Goal: Information Seeking & Learning: Check status

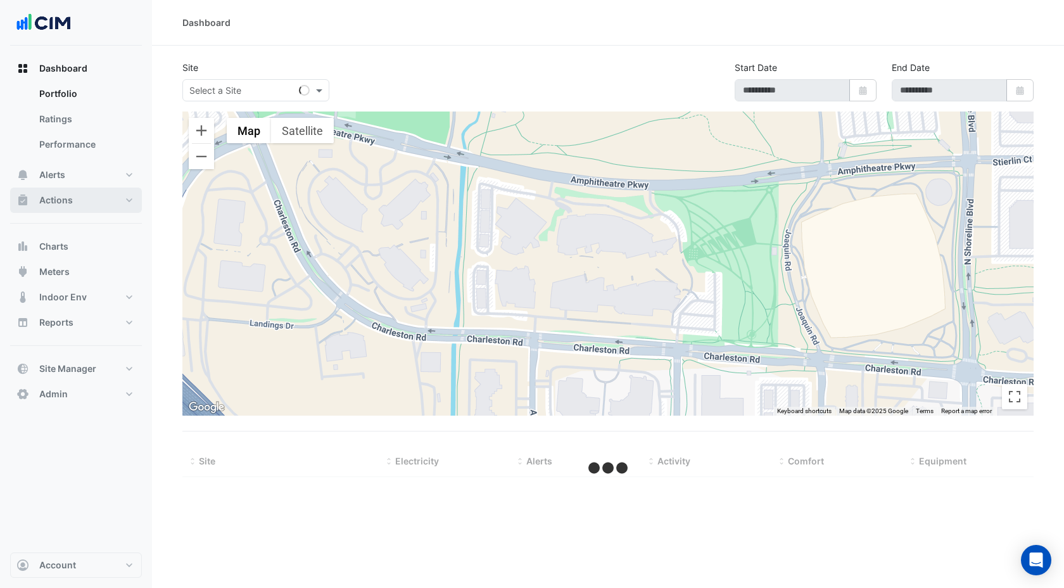
click at [79, 205] on button "Actions" at bounding box center [76, 199] width 132 height 25
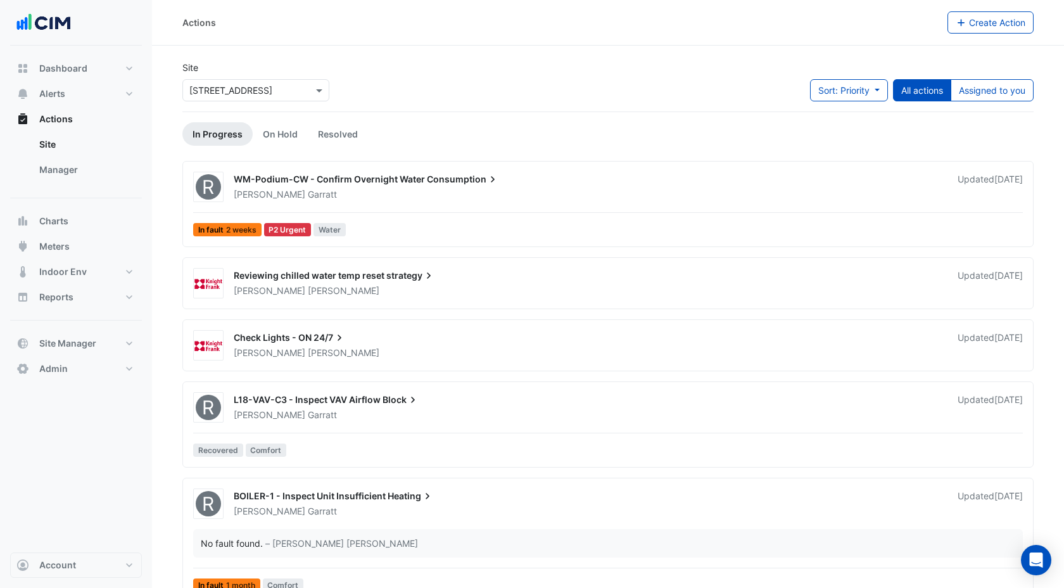
click at [246, 90] on input "text" at bounding box center [243, 90] width 108 height 13
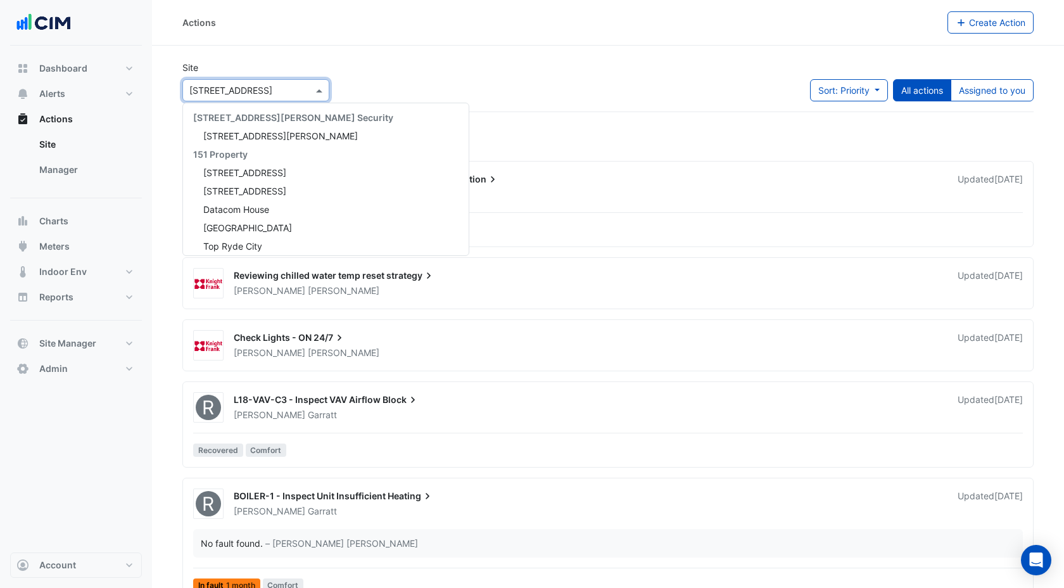
scroll to position [6046, 0]
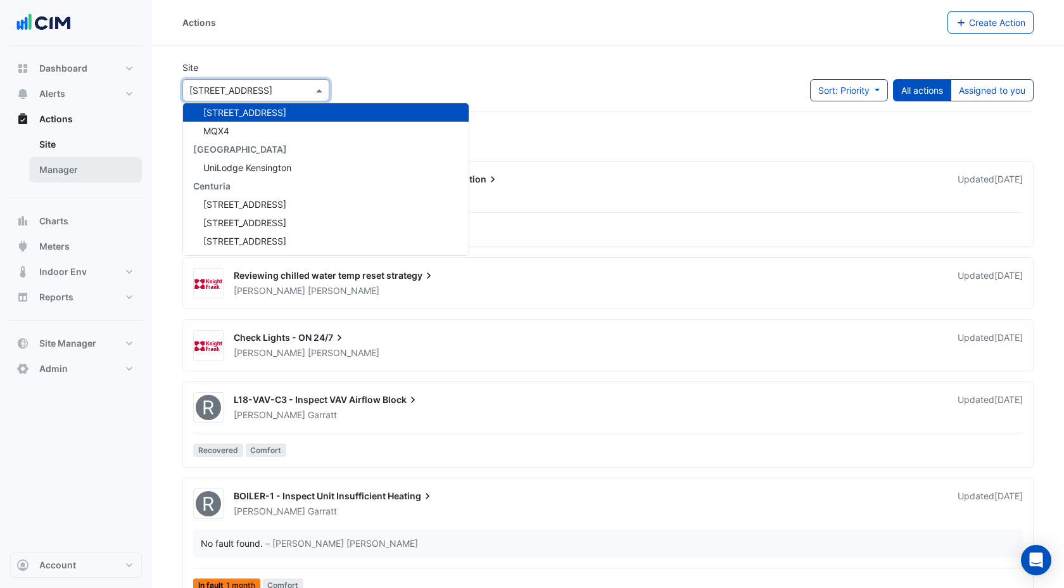
click at [65, 169] on link "Manager" at bounding box center [85, 169] width 113 height 25
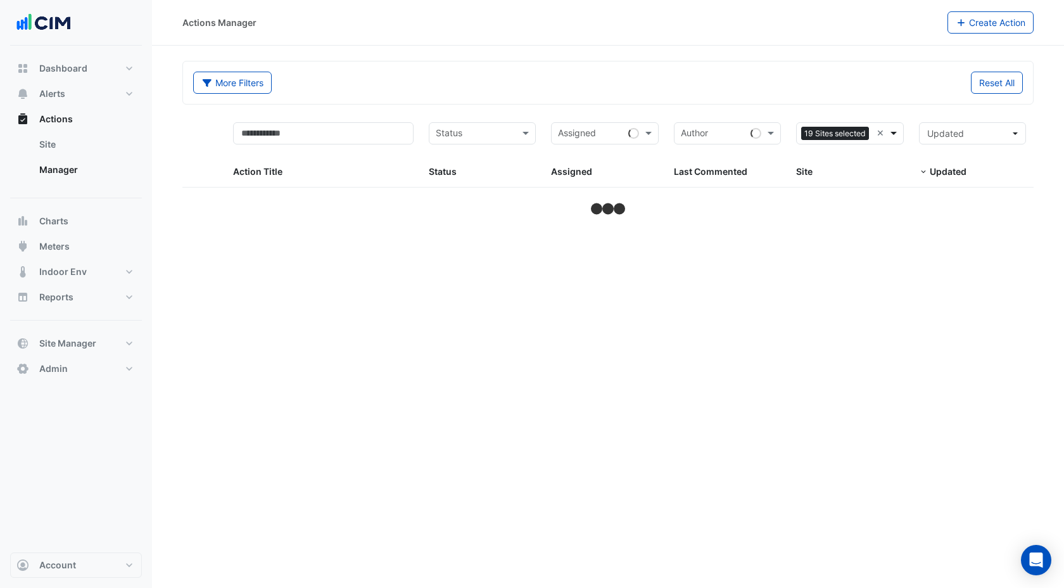
select select "***"
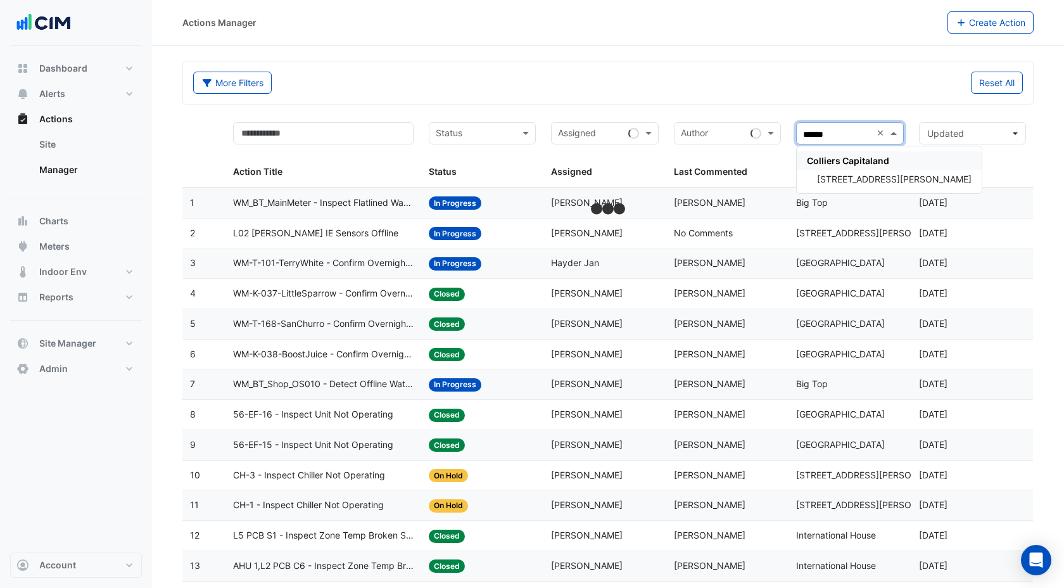
type input "*******"
click at [857, 176] on span "[STREET_ADDRESS][PERSON_NAME]" at bounding box center [894, 178] width 154 height 11
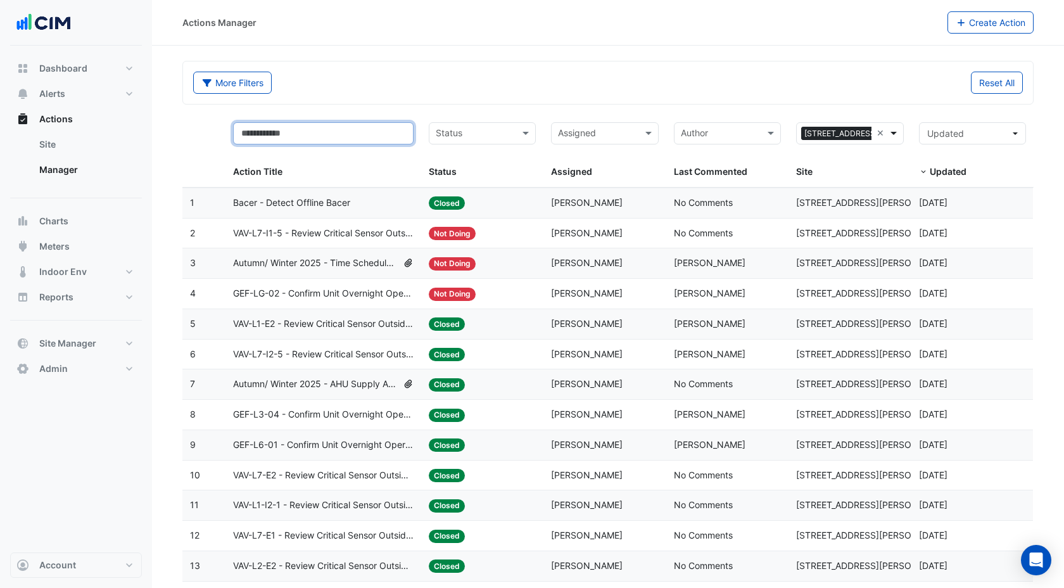
click at [280, 134] on input "text" at bounding box center [323, 133] width 180 height 22
type input "****"
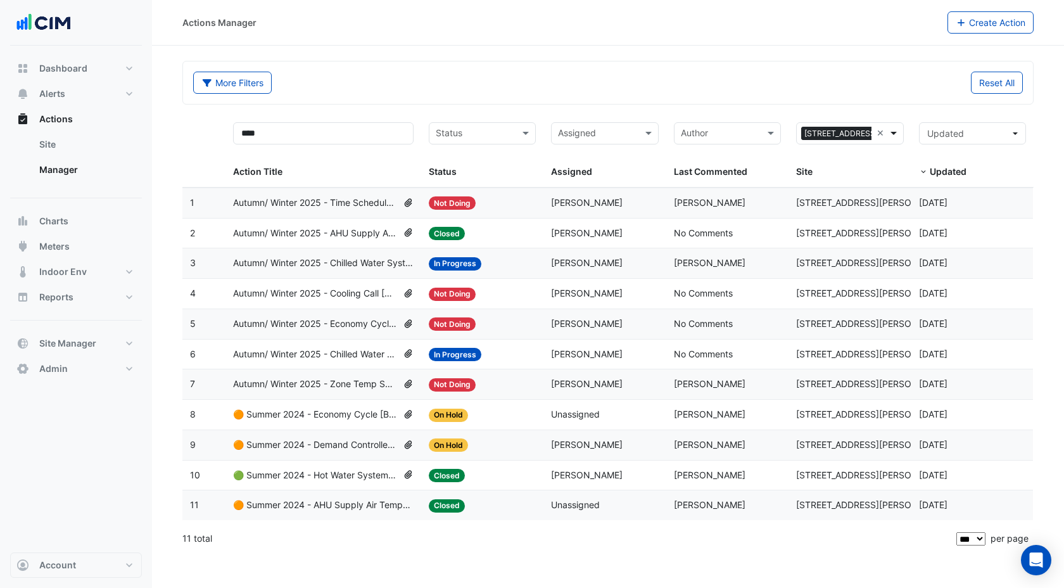
click at [337, 205] on span "Autumn/ Winter 2025 - Time Schedule Alignment [BEEP]" at bounding box center [315, 203] width 165 height 15
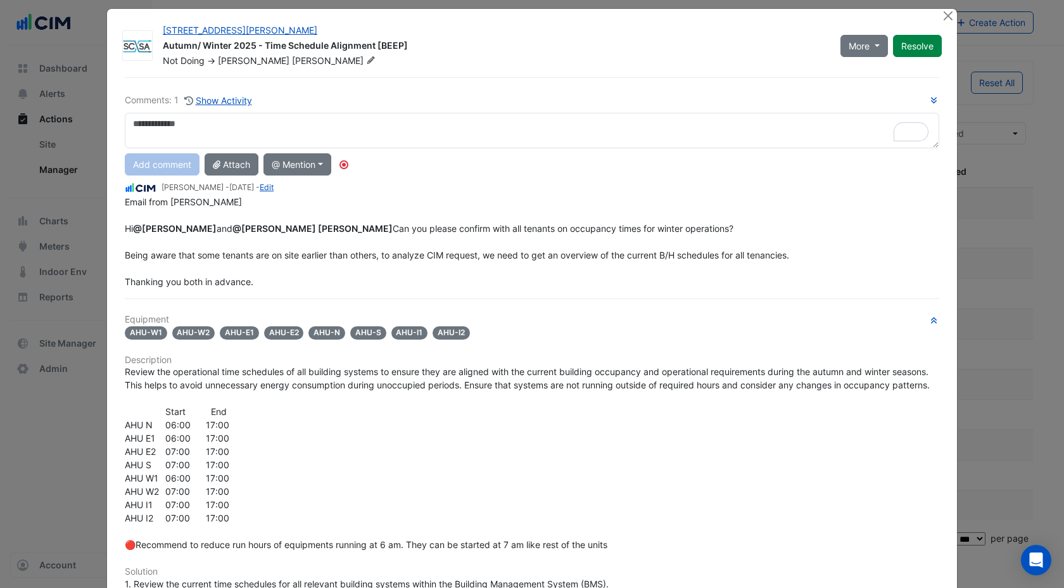
scroll to position [11, 0]
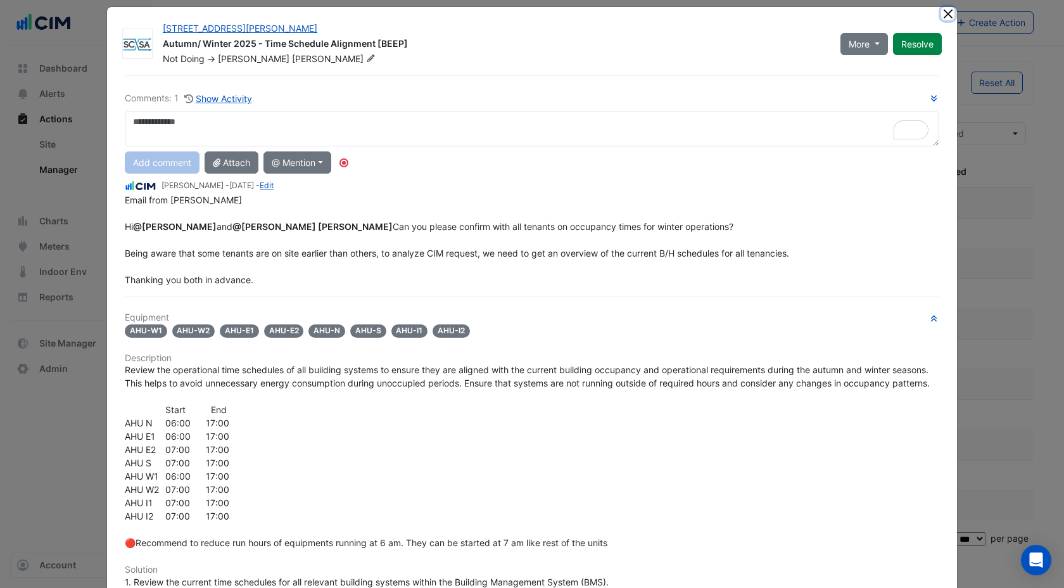
click at [947, 12] on button "Close" at bounding box center [947, 13] width 13 height 13
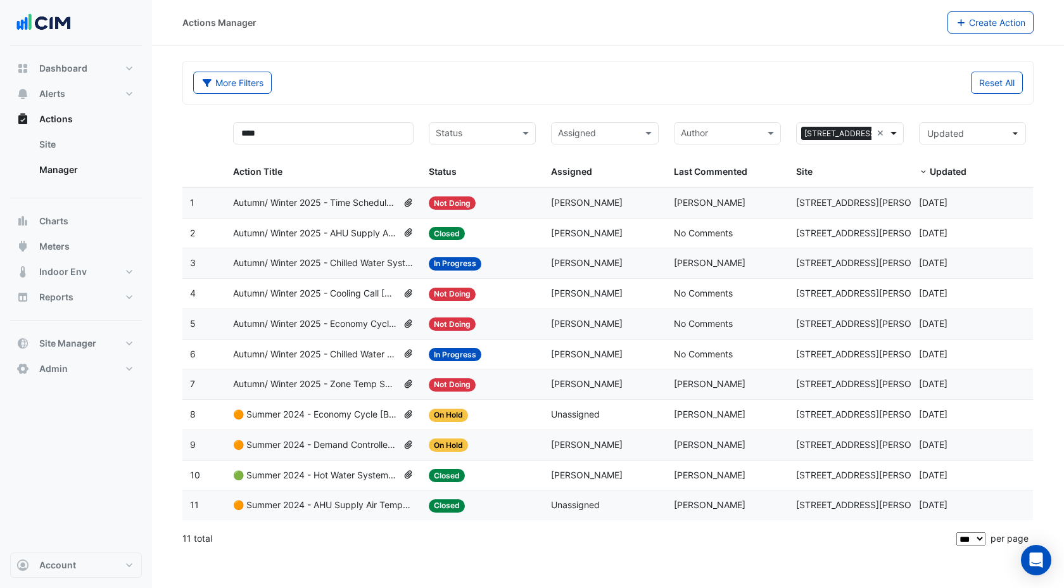
click at [335, 263] on span "Autumn/ Winter 2025 - Chilled Water System Lockout [BEEP]" at bounding box center [323, 263] width 180 height 15
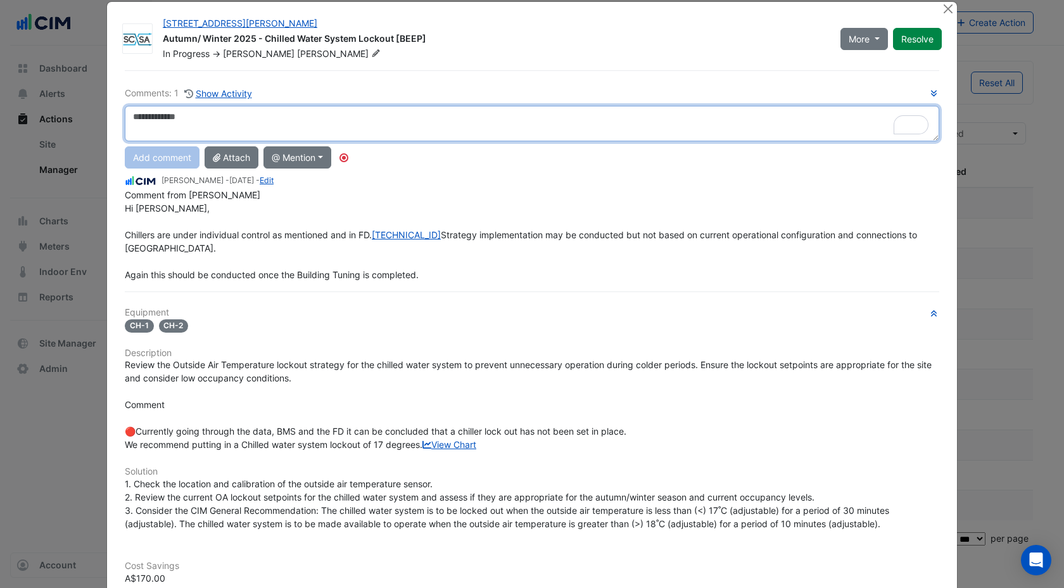
scroll to position [0, 0]
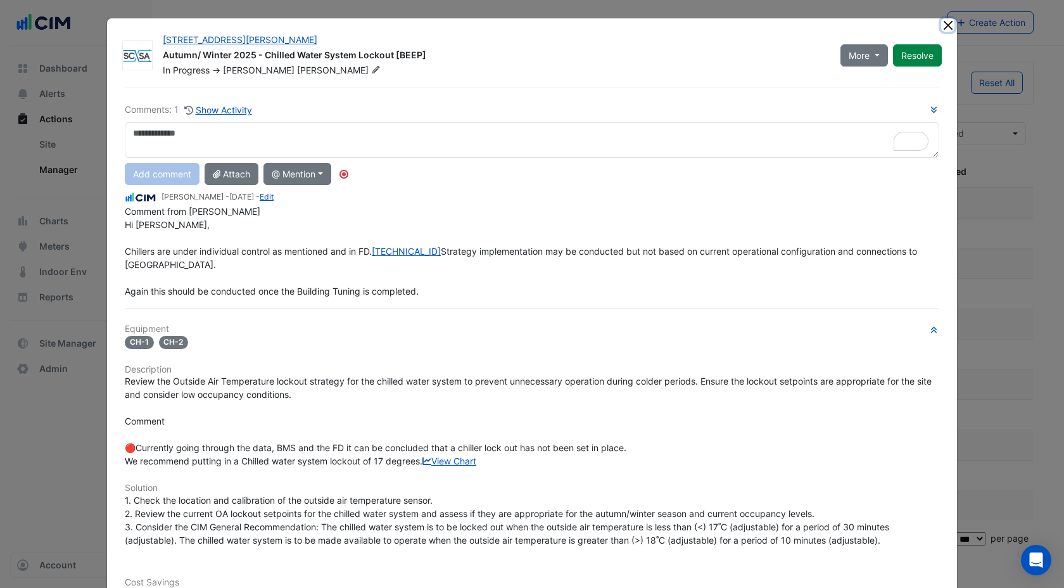
click at [947, 24] on button "Close" at bounding box center [947, 24] width 13 height 13
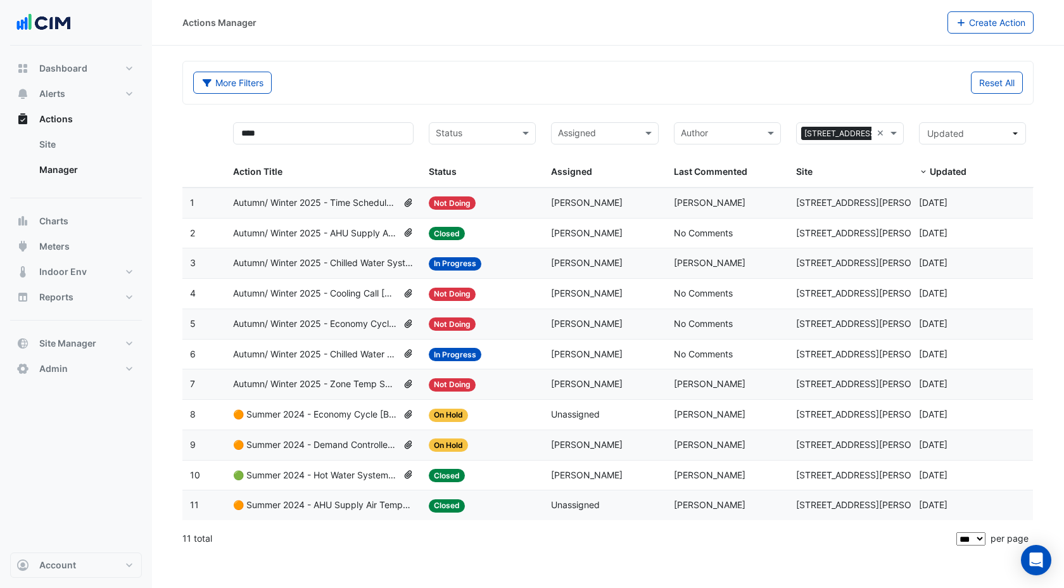
click at [330, 263] on span "Autumn/ Winter 2025 - Chilled Water System Lockout [BEEP]" at bounding box center [323, 263] width 180 height 15
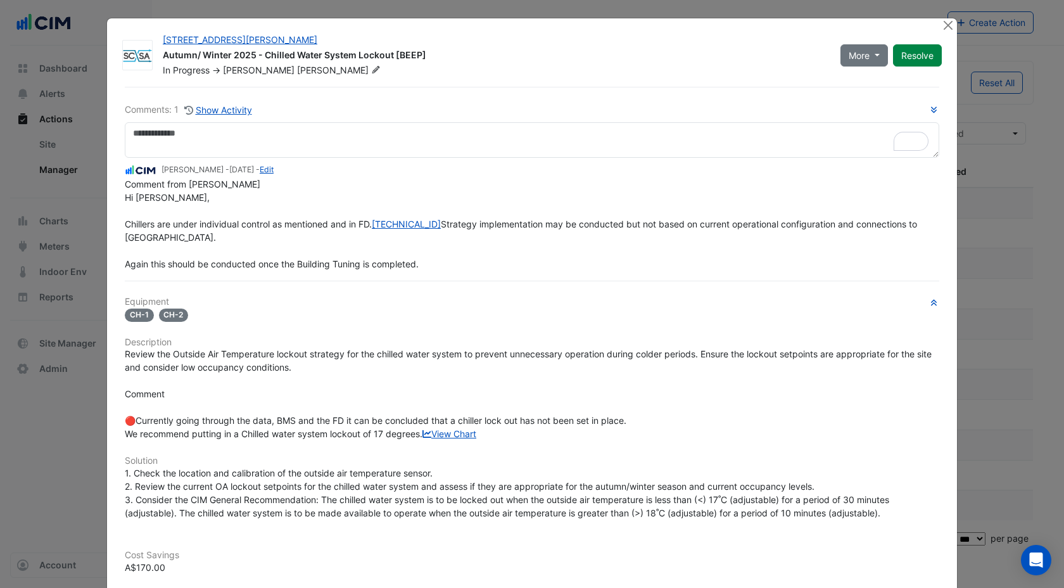
drag, startPoint x: 224, startPoint y: 309, endPoint x: 367, endPoint y: 296, distance: 143.1
click at [367, 296] on div "Comments: 1 Show Activity [PERSON_NAME] - [DATE] - Edit Comment from [PERSON_NA…" at bounding box center [531, 449] width 829 height 724
drag, startPoint x: 324, startPoint y: 277, endPoint x: 439, endPoint y: 272, distance: 116.0
click at [439, 270] on div "Comment from [PERSON_NAME] Hi [PERSON_NAME], Chillers are under individual cont…" at bounding box center [532, 223] width 814 height 93
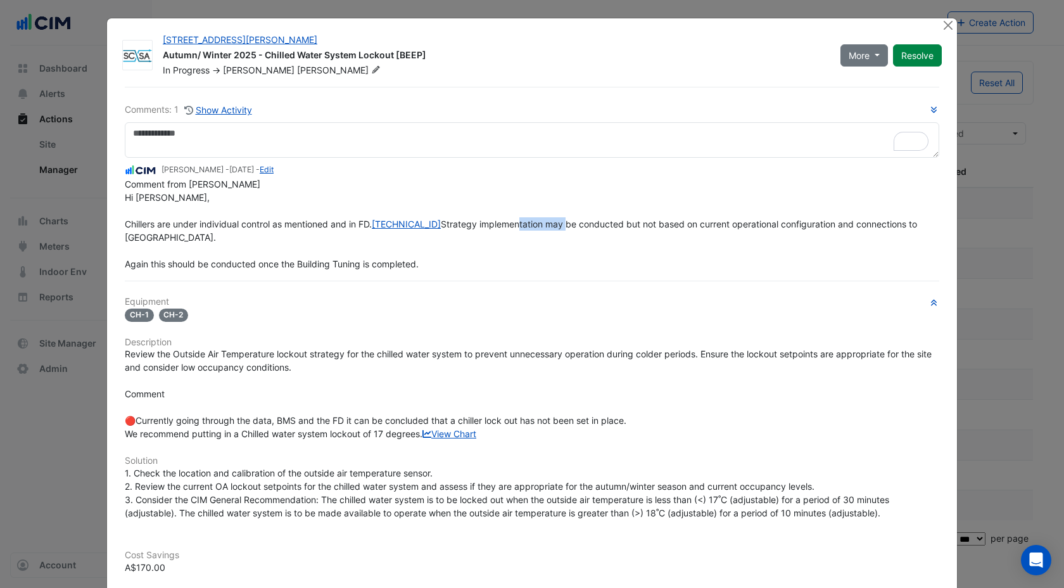
drag, startPoint x: 192, startPoint y: 253, endPoint x: 243, endPoint y: 248, distance: 50.9
click at [243, 248] on span "Comment from [PERSON_NAME] Hi [PERSON_NAME], Chillers are under individual cont…" at bounding box center [522, 224] width 795 height 91
drag, startPoint x: 301, startPoint y: 277, endPoint x: 417, endPoint y: 274, distance: 116.5
click at [417, 269] on span "Comment from [PERSON_NAME] Hi [PERSON_NAME], Chillers are under individual cont…" at bounding box center [522, 224] width 795 height 91
click at [344, 290] on div "Comments: 1 Show Activity [PERSON_NAME] - [DATE] - Edit Comment from [PERSON_NA…" at bounding box center [531, 449] width 829 height 724
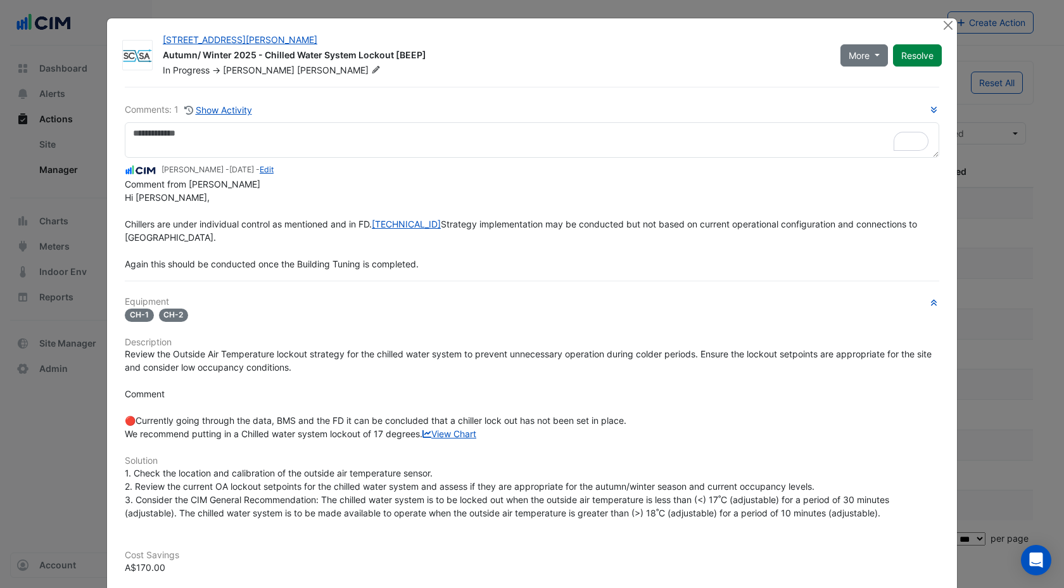
click at [301, 269] on span "Comment from [PERSON_NAME] Hi [PERSON_NAME], Chillers are under individual cont…" at bounding box center [522, 224] width 795 height 91
drag, startPoint x: 299, startPoint y: 276, endPoint x: 419, endPoint y: 277, distance: 119.0
click at [419, 269] on span "Comment from [PERSON_NAME] Hi [PERSON_NAME], Chillers are under individual cont…" at bounding box center [522, 224] width 795 height 91
click at [951, 25] on button "Close" at bounding box center [947, 24] width 13 height 13
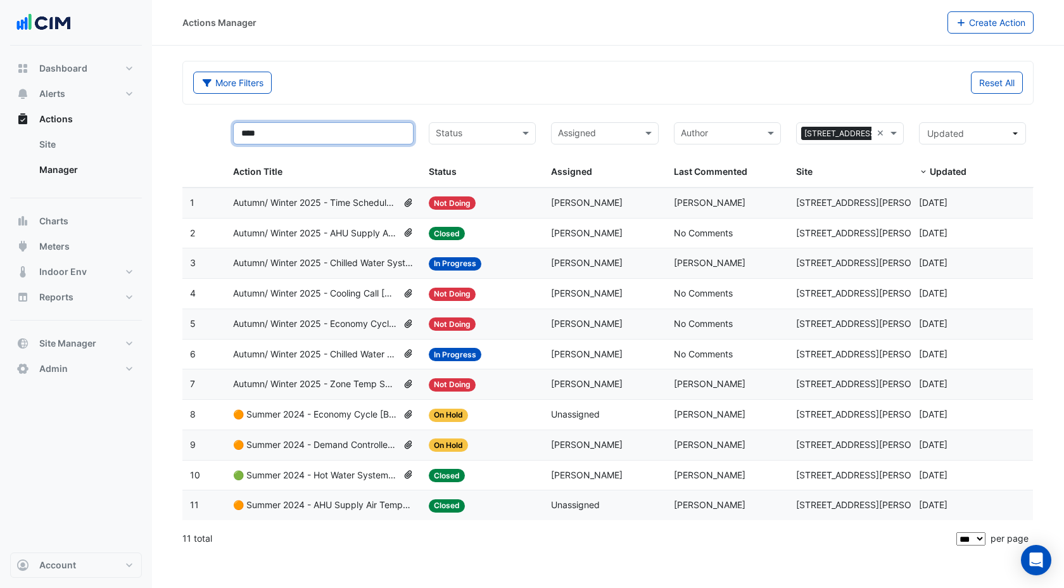
drag, startPoint x: 267, startPoint y: 136, endPoint x: 224, endPoint y: 135, distance: 43.7
click at [224, 135] on div "**** Action Title Status Status Assigned Assigned Author Last Commented Sites ×…" at bounding box center [607, 151] width 851 height 73
